Goal: Transaction & Acquisition: Purchase product/service

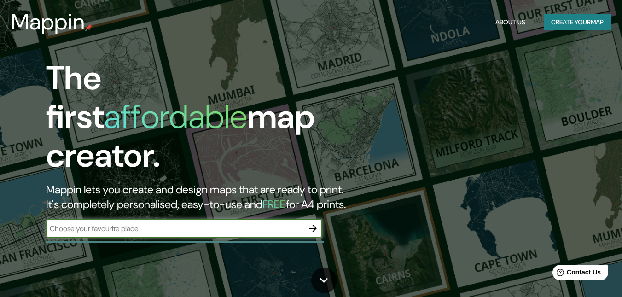
click at [581, 23] on button "Create your map" at bounding box center [576, 22] width 67 height 17
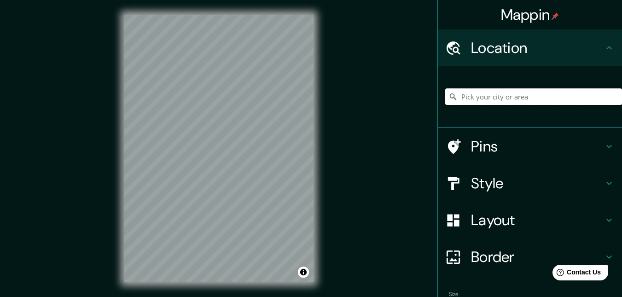
click at [544, 98] on input "Pick your city or area" at bounding box center [533, 96] width 177 height 17
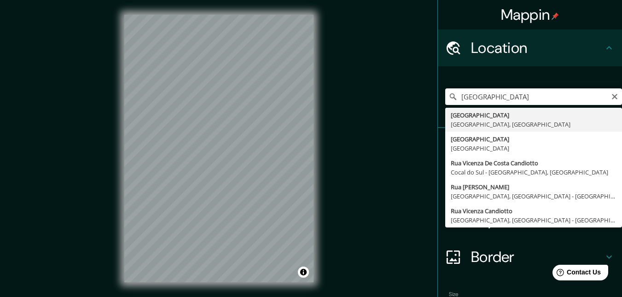
type input "[GEOGRAPHIC_DATA], [GEOGRAPHIC_DATA], [GEOGRAPHIC_DATA]"
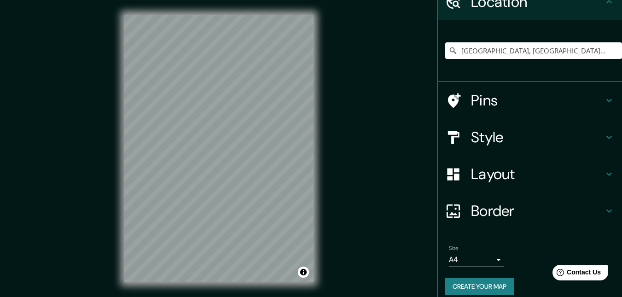
click at [500, 185] on div "Layout" at bounding box center [530, 174] width 184 height 37
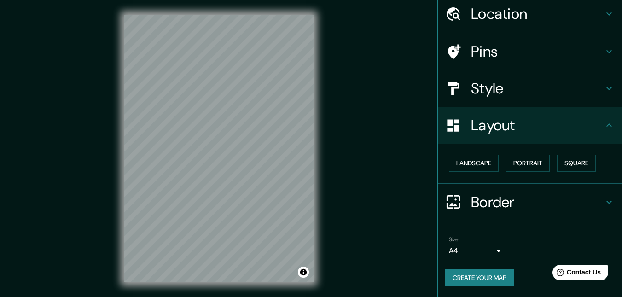
scroll to position [34, 0]
click at [473, 164] on button "Landscape" at bounding box center [474, 163] width 50 height 17
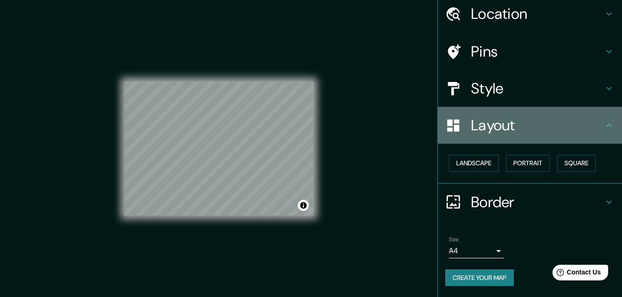
click at [505, 136] on div "Layout" at bounding box center [530, 125] width 184 height 37
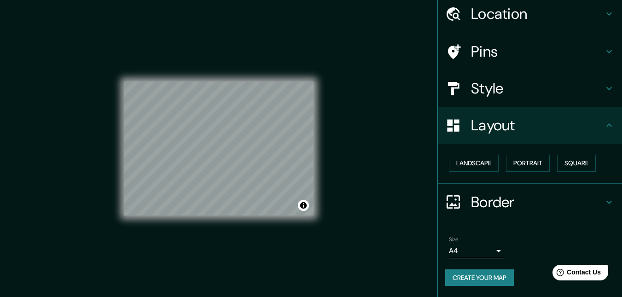
click at [546, 206] on h4 "Border" at bounding box center [537, 202] width 133 height 18
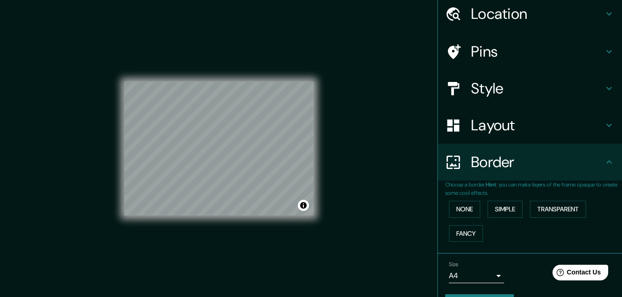
scroll to position [59, 0]
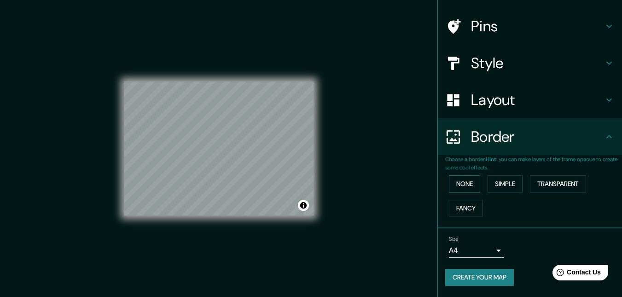
click at [471, 180] on button "None" at bounding box center [464, 183] width 31 height 17
drag, startPoint x: 494, startPoint y: 182, endPoint x: 548, endPoint y: 183, distance: 54.8
click at [494, 182] on button "Simple" at bounding box center [504, 183] width 35 height 17
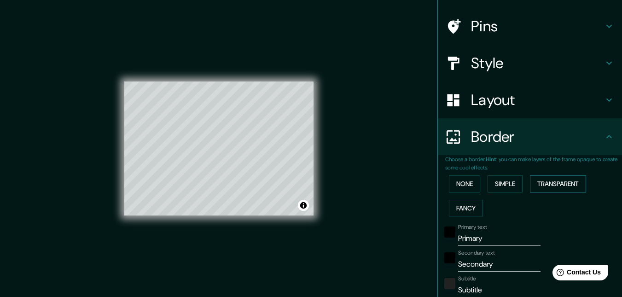
click at [548, 183] on button "Transparent" at bounding box center [558, 183] width 56 height 17
click at [467, 208] on button "Fancy" at bounding box center [466, 208] width 34 height 17
click at [454, 185] on button "None" at bounding box center [464, 183] width 31 height 17
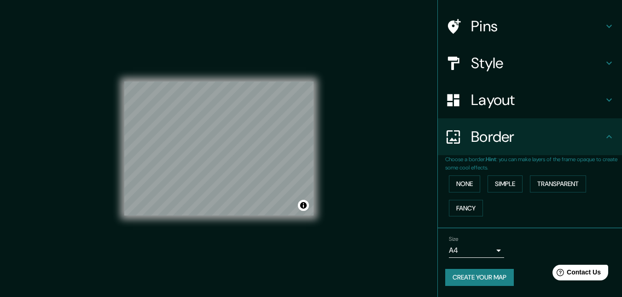
click at [514, 91] on h4 "Layout" at bounding box center [537, 100] width 133 height 18
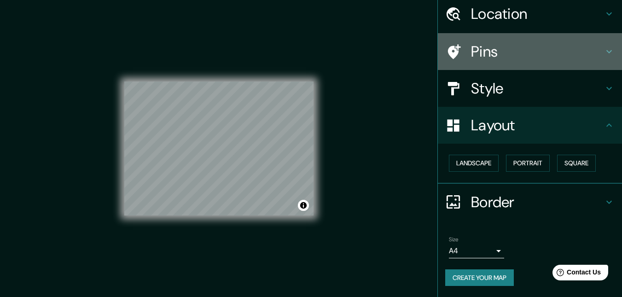
scroll to position [36, 0]
click at [511, 63] on div "Pins" at bounding box center [530, 51] width 184 height 37
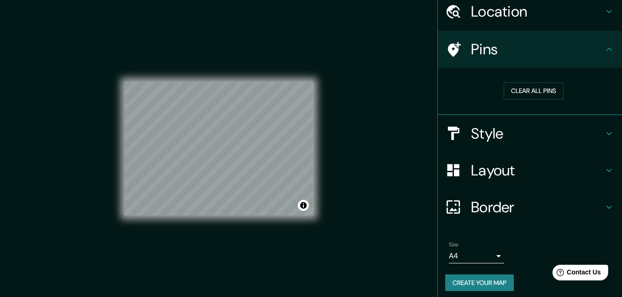
click at [519, 116] on div "Style" at bounding box center [530, 133] width 184 height 37
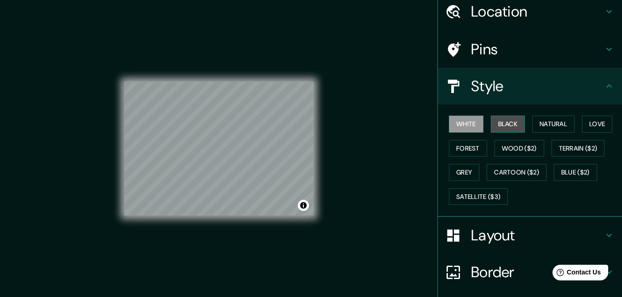
click at [506, 124] on button "Black" at bounding box center [508, 123] width 35 height 17
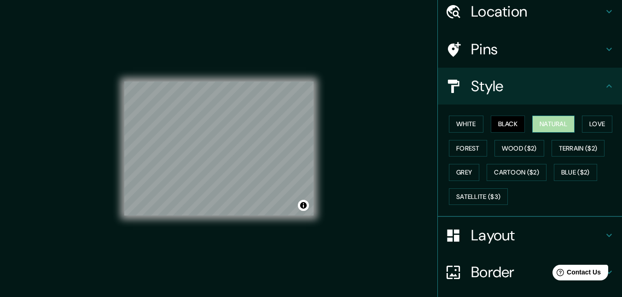
click at [546, 123] on button "Natural" at bounding box center [553, 123] width 42 height 17
click at [588, 123] on button "Love" at bounding box center [597, 123] width 30 height 17
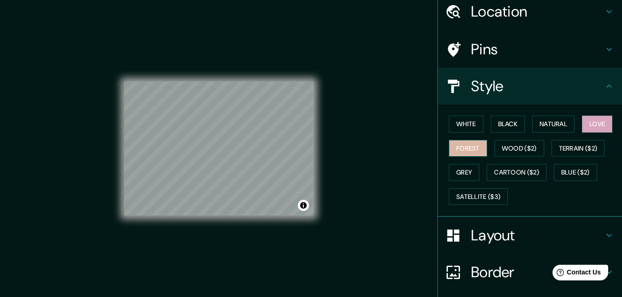
click at [460, 146] on button "Forest" at bounding box center [468, 148] width 38 height 17
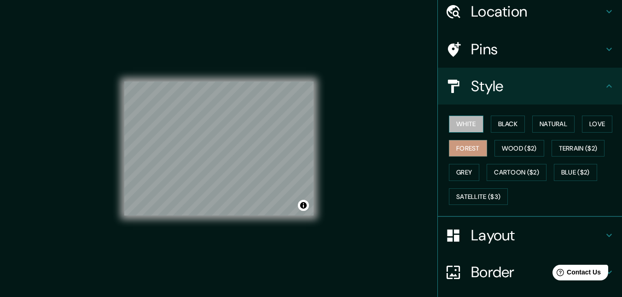
click at [453, 130] on button "White" at bounding box center [466, 123] width 35 height 17
click at [469, 145] on button "Forest" at bounding box center [468, 148] width 38 height 17
click at [498, 125] on button "Black" at bounding box center [508, 123] width 35 height 17
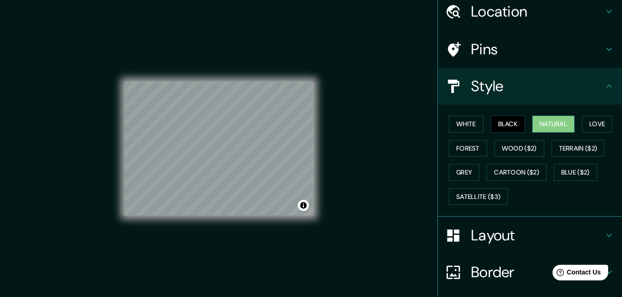
click at [546, 124] on button "Natural" at bounding box center [553, 123] width 42 height 17
click at [582, 124] on button "Love" at bounding box center [597, 123] width 30 height 17
click at [544, 125] on button "Natural" at bounding box center [553, 123] width 42 height 17
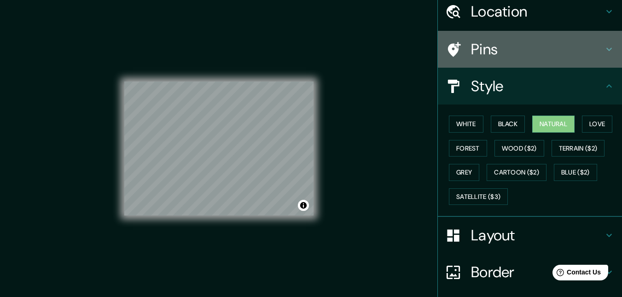
click at [525, 41] on h4 "Pins" at bounding box center [537, 49] width 133 height 18
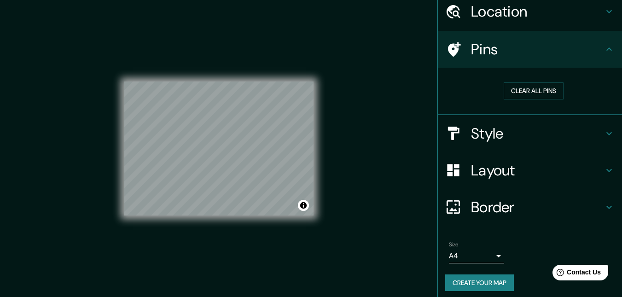
click at [535, 48] on h4 "Pins" at bounding box center [537, 49] width 133 height 18
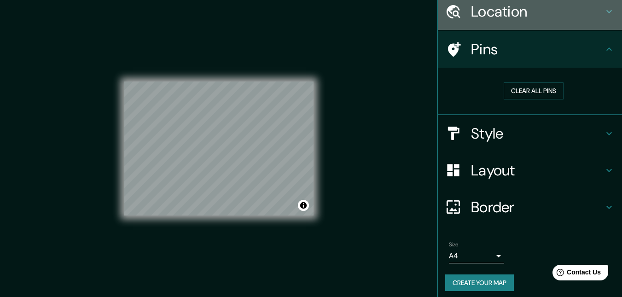
click at [537, 22] on div "Location" at bounding box center [530, 11] width 184 height 37
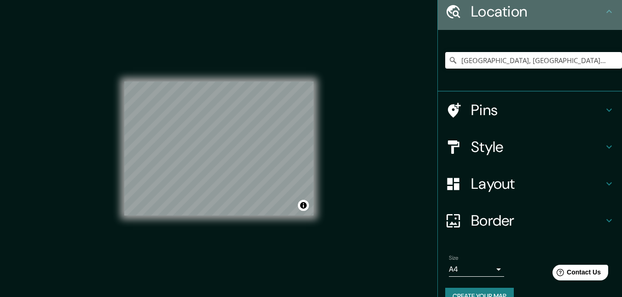
click at [537, 22] on div "Location" at bounding box center [530, 11] width 184 height 37
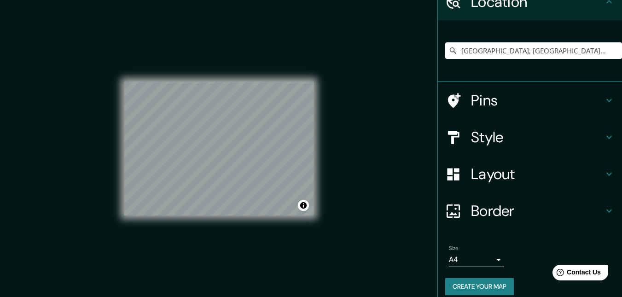
scroll to position [55, 0]
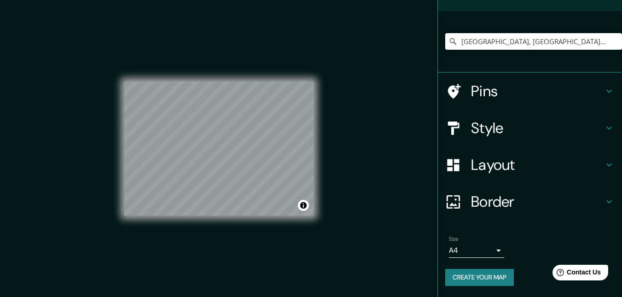
click at [486, 278] on button "Create your map" at bounding box center [479, 277] width 69 height 17
click at [494, 275] on button "Create your map" at bounding box center [479, 277] width 69 height 17
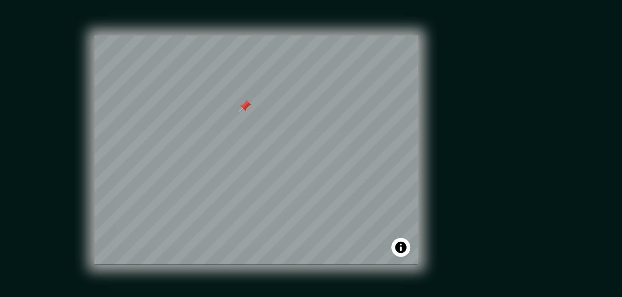
click at [340, 132] on div "Mappin Location Vicenza, Vicenza, Italia Pins Style Layout Border Choose a bord…" at bounding box center [311, 156] width 622 height 312
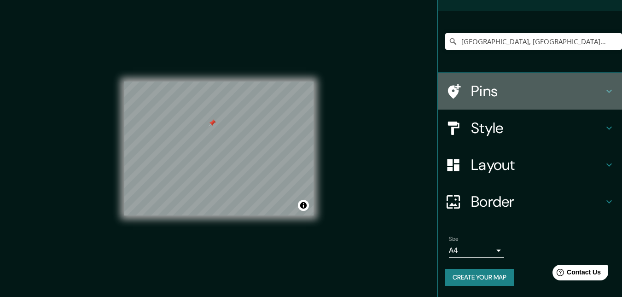
click at [463, 101] on div "Pins" at bounding box center [530, 91] width 184 height 37
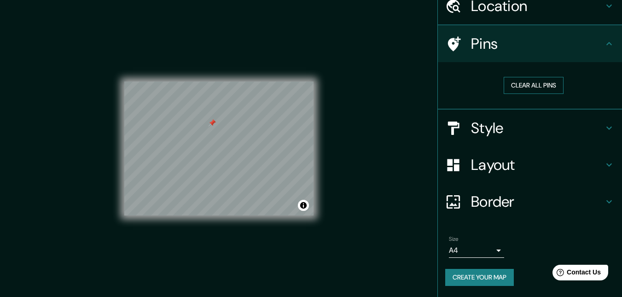
scroll to position [41, 0]
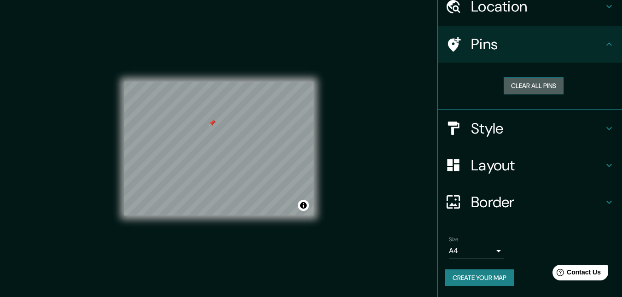
click at [522, 87] on button "Clear all pins" at bounding box center [533, 85] width 60 height 17
click at [303, 204] on button "Toggle attribution" at bounding box center [303, 205] width 11 height 11
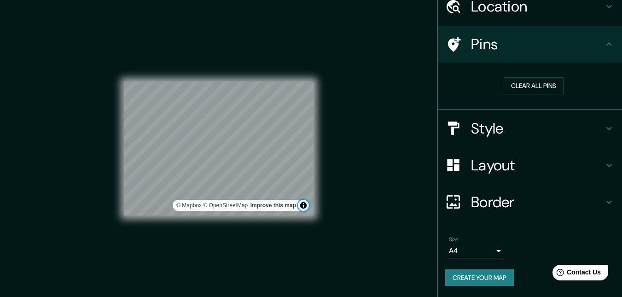
click at [303, 204] on button "Toggle attribution" at bounding box center [303, 205] width 11 height 11
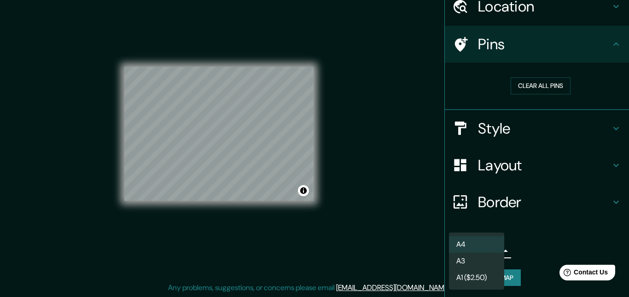
click at [490, 254] on body "Mappin Location Vicenza, Vicenza, Italia Pins Clear all pins Style Layout Borde…" at bounding box center [314, 133] width 629 height 297
click at [478, 264] on li "A3" at bounding box center [476, 261] width 55 height 17
type input "a4"
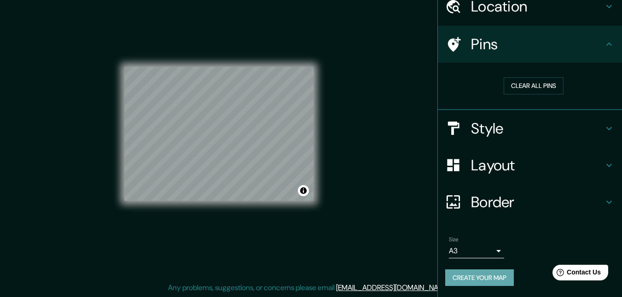
click at [489, 274] on button "Create your map" at bounding box center [479, 277] width 69 height 17
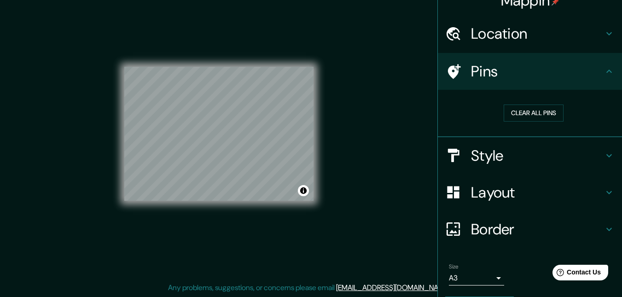
scroll to position [0, 0]
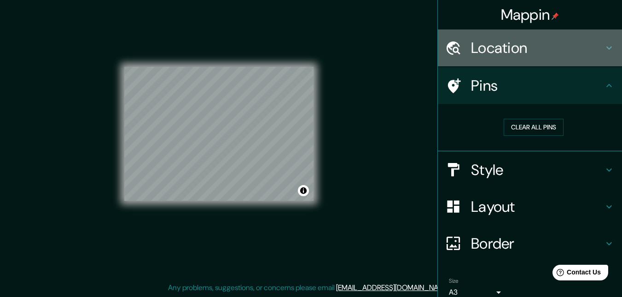
click at [557, 44] on h4 "Location" at bounding box center [537, 48] width 133 height 18
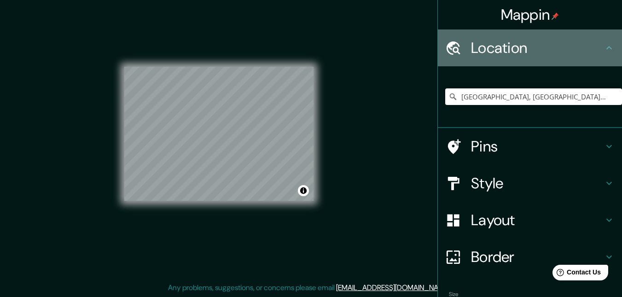
click at [560, 50] on h4 "Location" at bounding box center [537, 48] width 133 height 18
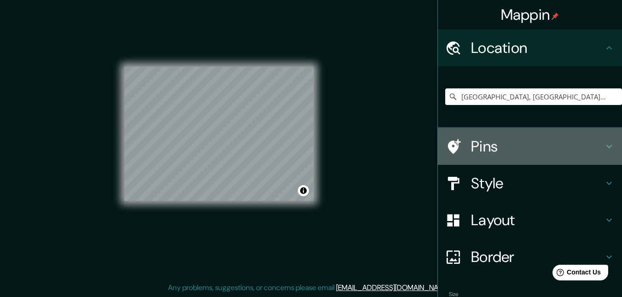
click at [531, 161] on div "Pins" at bounding box center [530, 146] width 184 height 37
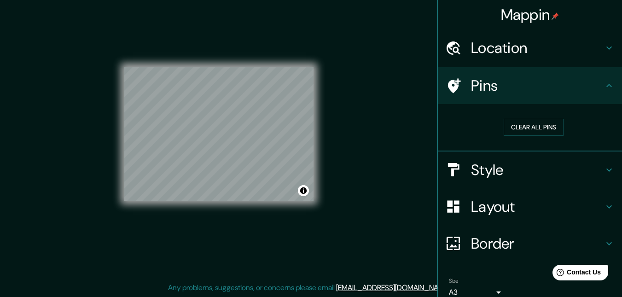
click at [527, 164] on h4 "Style" at bounding box center [537, 170] width 133 height 18
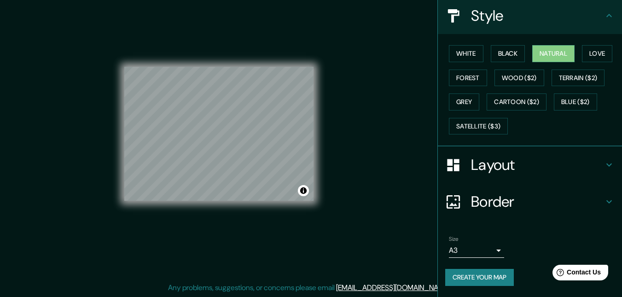
click at [531, 158] on h4 "Layout" at bounding box center [537, 165] width 133 height 18
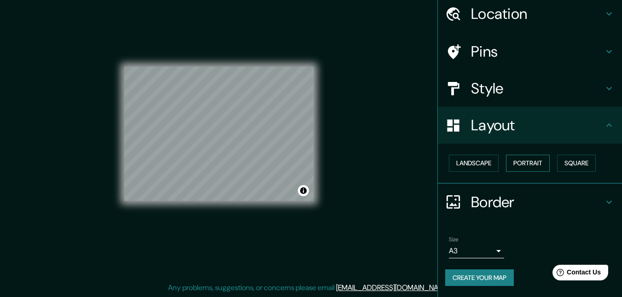
scroll to position [34, 0]
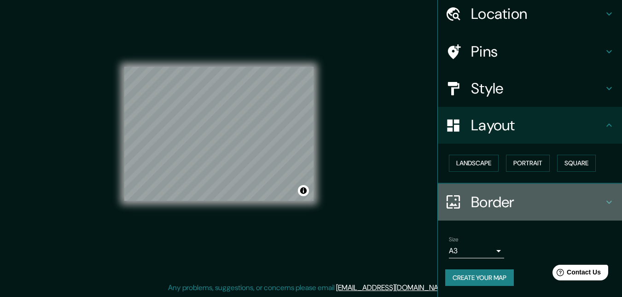
click at [552, 205] on h4 "Border" at bounding box center [537, 202] width 133 height 18
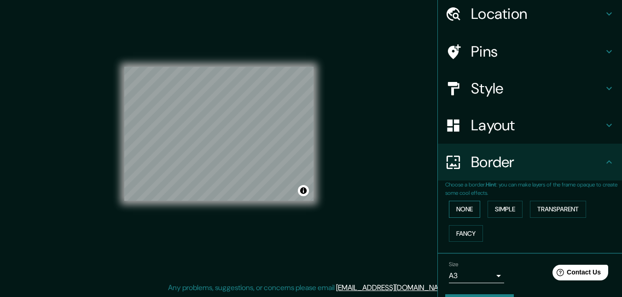
click at [458, 211] on button "None" at bounding box center [464, 209] width 31 height 17
click at [501, 163] on h4 "Border" at bounding box center [537, 162] width 133 height 18
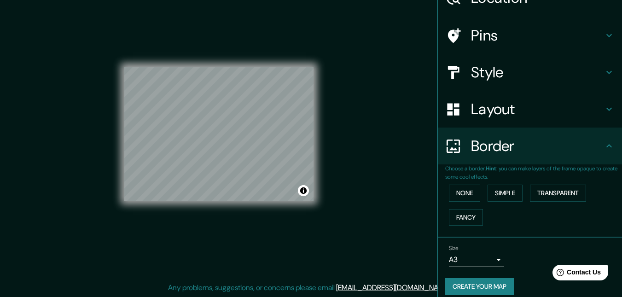
scroll to position [59, 0]
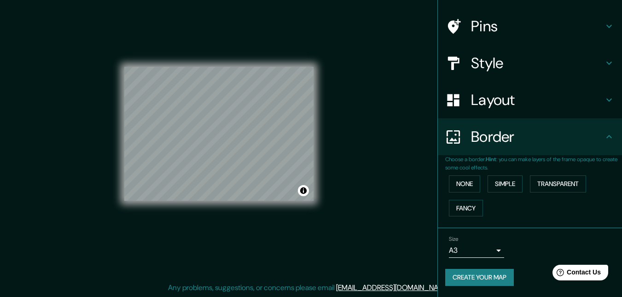
click at [421, 145] on div "Mappin Location Vicenza, Vicenza, Italia Pins Style Layout Border Choose a bord…" at bounding box center [311, 141] width 622 height 312
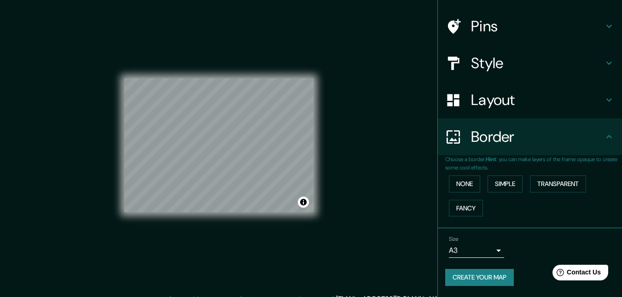
scroll to position [0, 0]
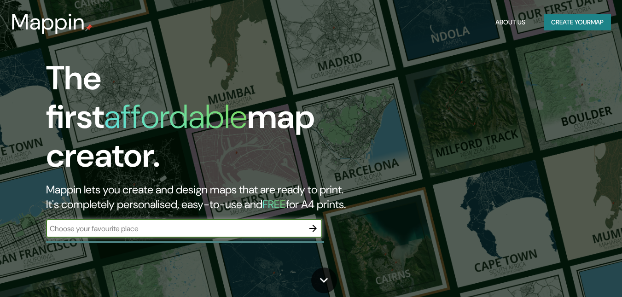
click at [231, 223] on input "text" at bounding box center [175, 228] width 258 height 11
type input "[GEOGRAPHIC_DATA]"
click at [312, 223] on icon "button" at bounding box center [312, 228] width 11 height 11
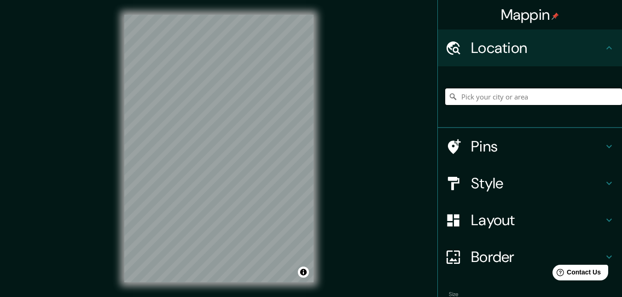
click at [504, 100] on input "Pick your city or area" at bounding box center [533, 96] width 177 height 17
type input "[GEOGRAPHIC_DATA], [GEOGRAPHIC_DATA], [GEOGRAPHIC_DATA]"
click at [500, 177] on h4 "Style" at bounding box center [537, 183] width 133 height 18
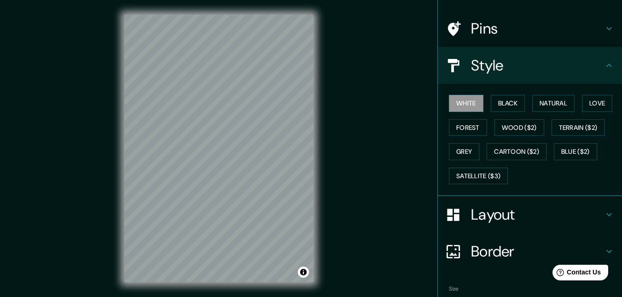
scroll to position [107, 0]
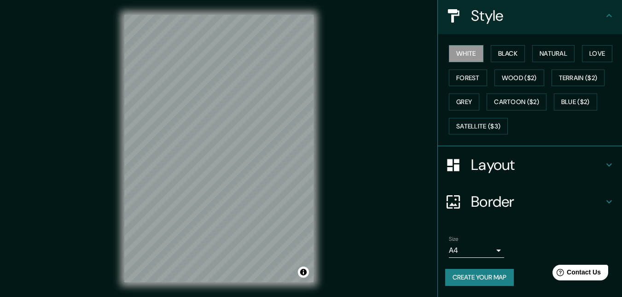
click at [476, 278] on button "Create your map" at bounding box center [479, 277] width 69 height 17
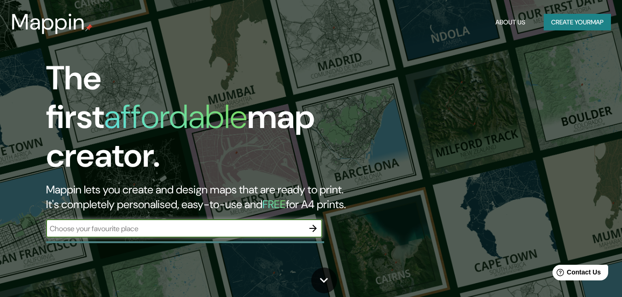
click at [560, 20] on button "Create your map" at bounding box center [576, 22] width 67 height 17
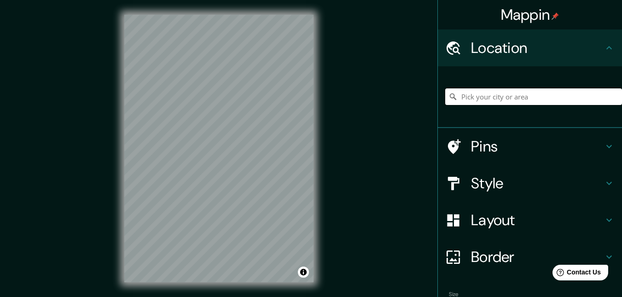
click at [548, 104] on input "Pick your city or area" at bounding box center [533, 96] width 177 height 17
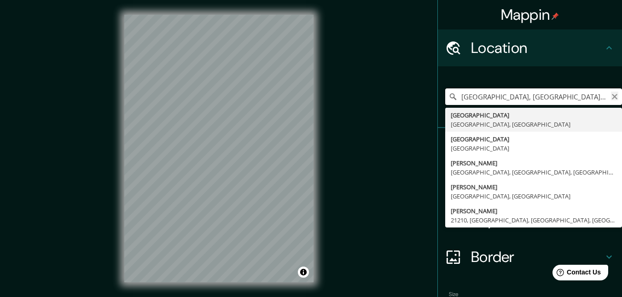
type input "[GEOGRAPHIC_DATA], [GEOGRAPHIC_DATA], [GEOGRAPHIC_DATA]"
click at [611, 96] on icon "Clear" at bounding box center [614, 96] width 7 height 7
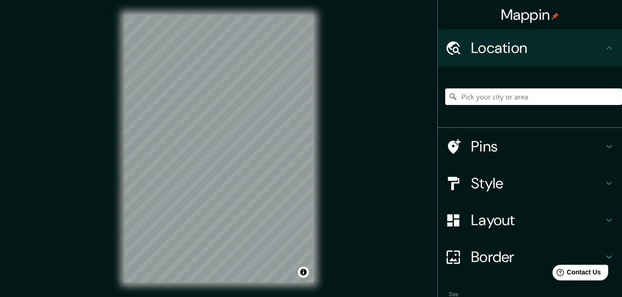
click at [555, 184] on h4 "Style" at bounding box center [537, 183] width 133 height 18
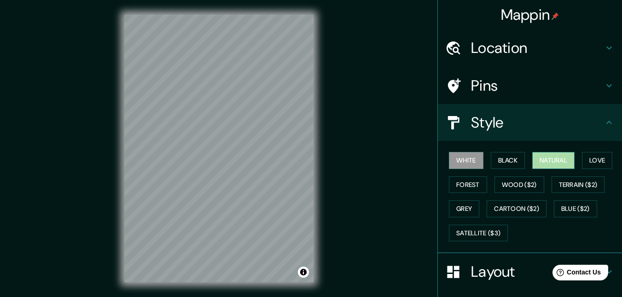
click at [549, 159] on button "Natural" at bounding box center [553, 160] width 42 height 17
